Goal: Find contact information: Find contact information

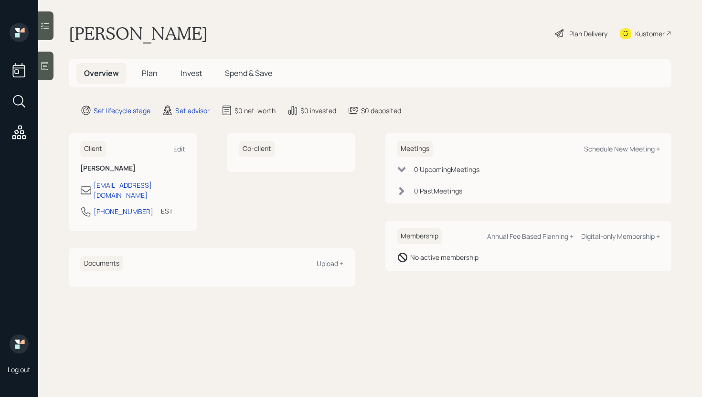
click at [53, 74] on div at bounding box center [45, 66] width 15 height 29
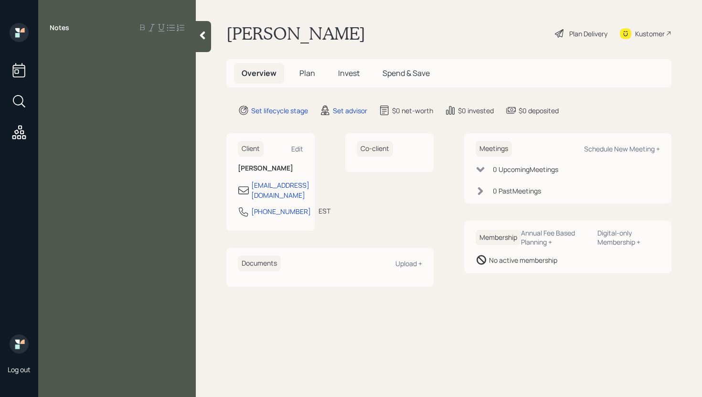
click at [205, 40] on icon at bounding box center [203, 36] width 10 height 10
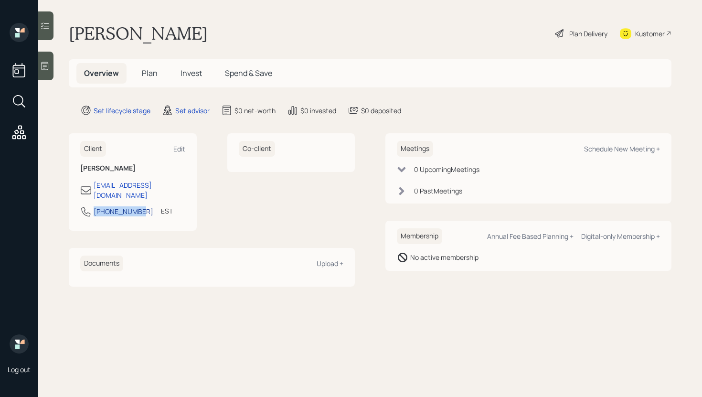
drag, startPoint x: 139, startPoint y: 204, endPoint x: 94, endPoint y: 203, distance: 44.9
click at [94, 206] on div "[PHONE_NUMBER] EST Currently 12:59 PM" at bounding box center [132, 214] width 105 height 17
copy div "[PHONE_NUMBER]"
click at [100, 33] on h1 "[PERSON_NAME]" at bounding box center [138, 33] width 139 height 21
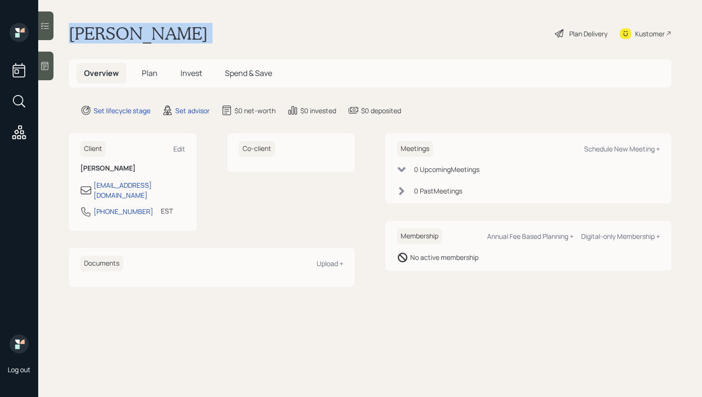
click at [100, 33] on h1 "[PERSON_NAME]" at bounding box center [138, 33] width 139 height 21
copy div "[PERSON_NAME]"
